Goal: Task Accomplishment & Management: Use online tool/utility

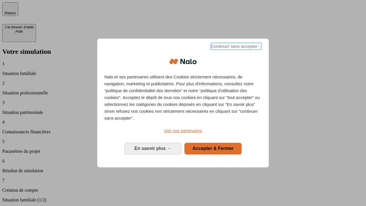
click at [236, 47] on span "Continuer sans accepter →" at bounding box center [236, 46] width 51 height 7
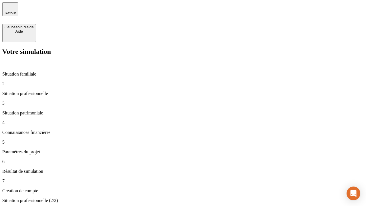
type input "30 000"
type input "0"
type input "1 000"
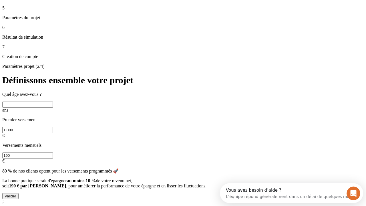
scroll to position [5, 0]
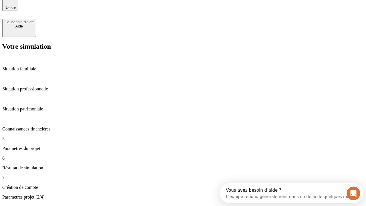
type input "40"
type input "200 000"
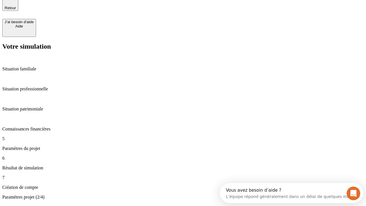
type input "640"
